Goal: Information Seeking & Learning: Find specific page/section

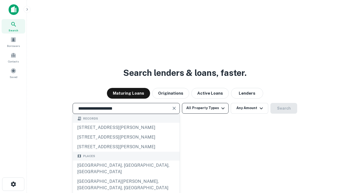
type input "**********"
click at [205, 108] on button "All Property Types" at bounding box center [205, 108] width 47 height 11
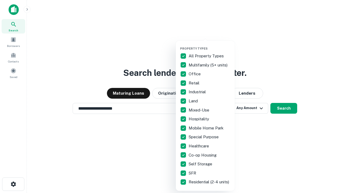
click at [210, 45] on button "button" at bounding box center [209, 45] width 59 height 0
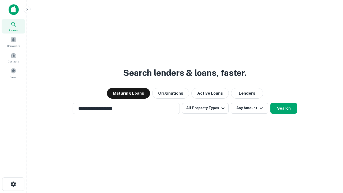
scroll to position [8, 0]
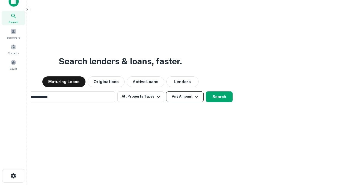
click at [166, 91] on button "Any Amount" at bounding box center [185, 96] width 38 height 11
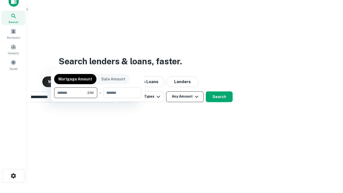
scroll to position [9, 0]
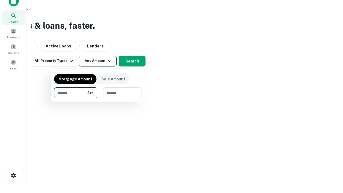
type input "*******"
click at [98, 98] on button "button" at bounding box center [97, 98] width 87 height 0
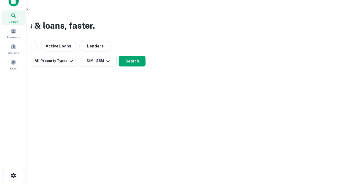
scroll to position [8, 0]
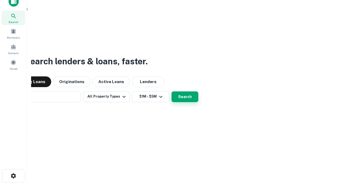
click at [172, 91] on button "Search" at bounding box center [185, 96] width 27 height 11
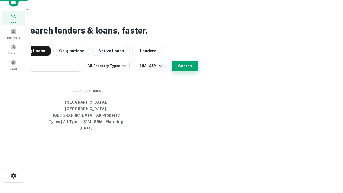
scroll to position [9, 0]
